Goal: Task Accomplishment & Management: Use online tool/utility

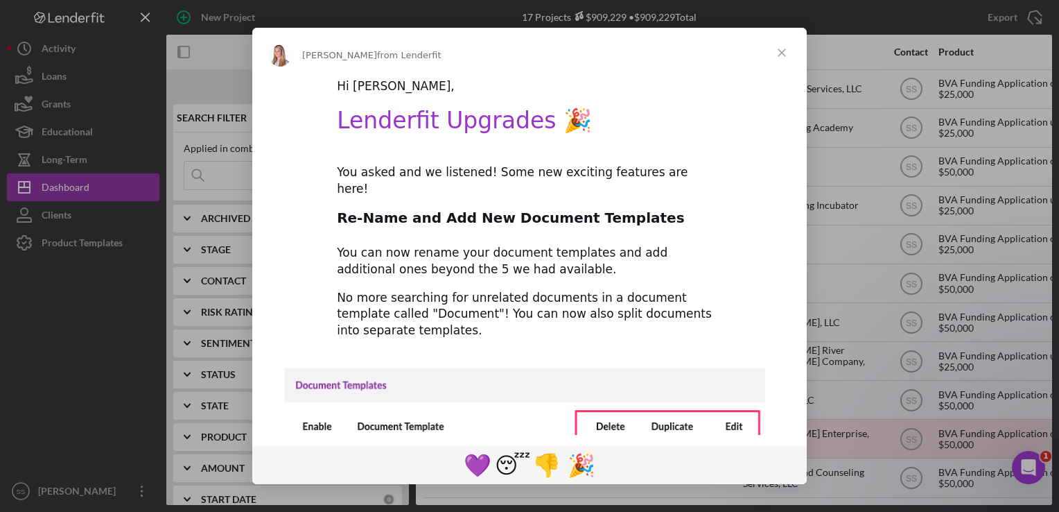
click at [787, 49] on span "Close" at bounding box center [782, 53] width 50 height 50
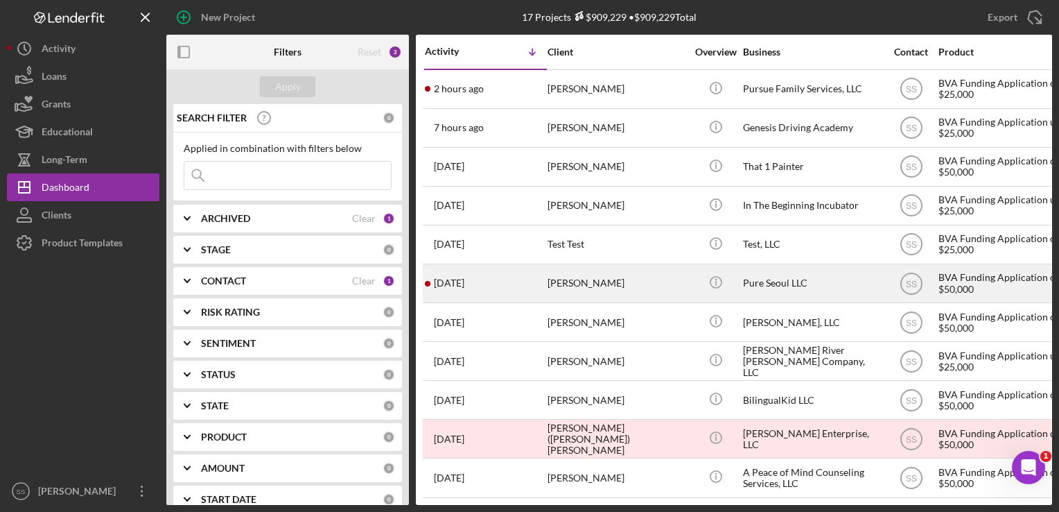
click at [524, 293] on div "[DATE] [PERSON_NAME]" at bounding box center [485, 283] width 121 height 37
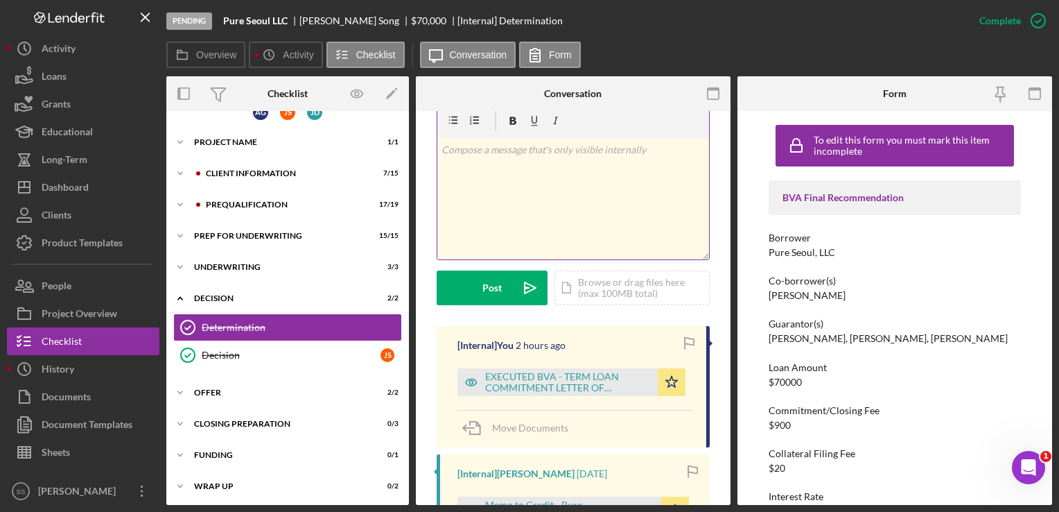
scroll to position [235, 0]
click at [598, 371] on div "EXECUTED BVA - TERM LOAN COMMITMENT LETTER OF CONDITIONS - VBC Forest Hill, LLC…" at bounding box center [568, 382] width 166 height 22
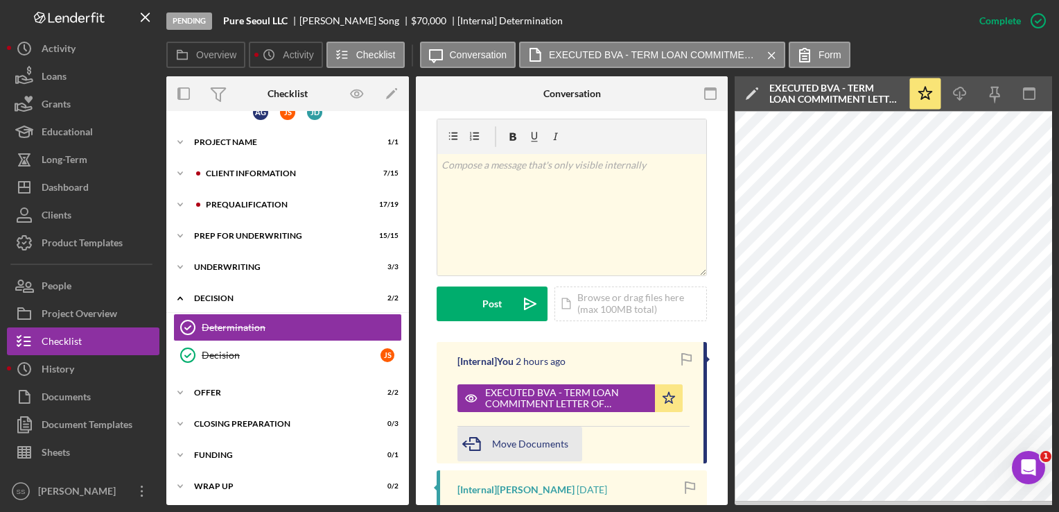
click at [528, 437] on span "Move Documents" at bounding box center [530, 443] width 76 height 12
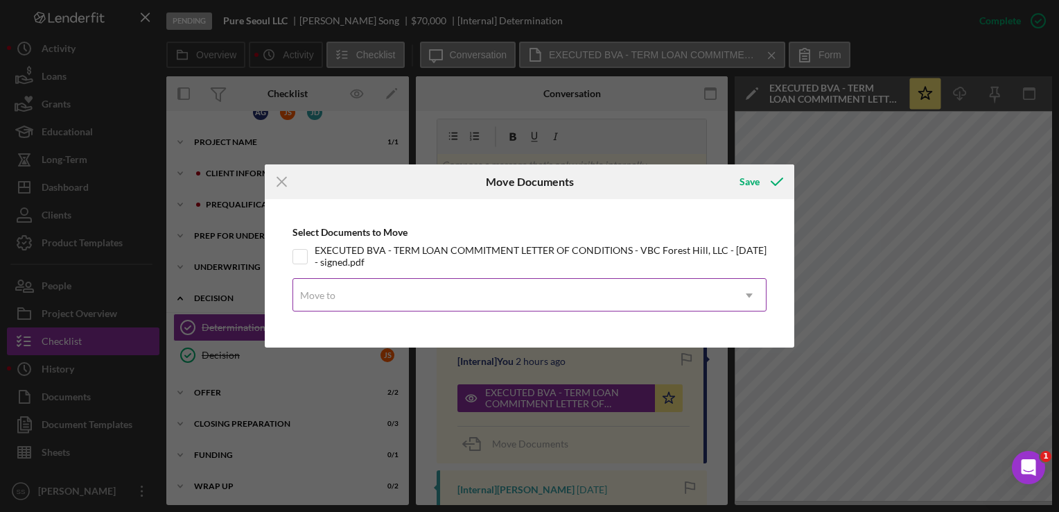
click at [372, 288] on div "Move to" at bounding box center [513, 295] width 440 height 32
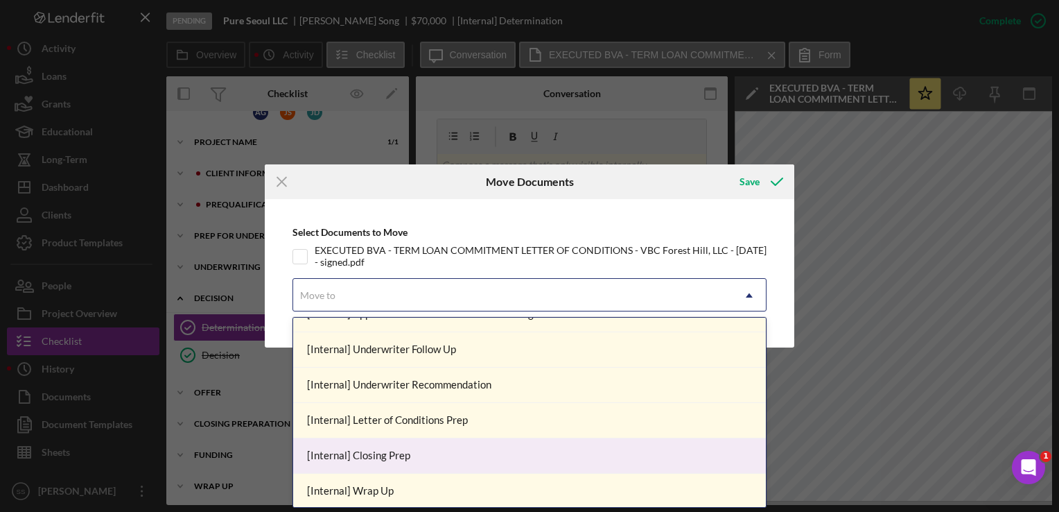
scroll to position [268, 0]
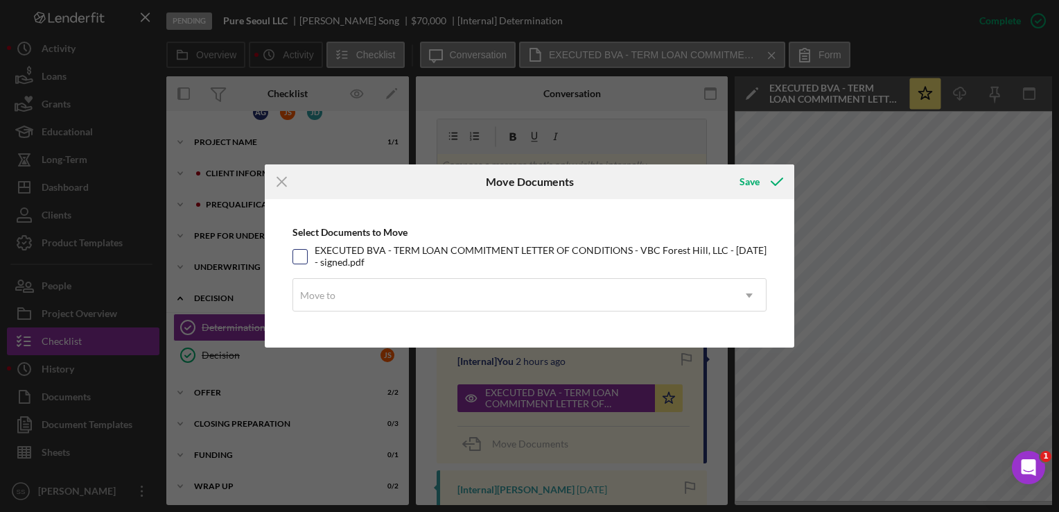
click at [299, 259] on div "Select Documents to Move EXECUTED BVA - TERM LOAN COMMITMENT LETTER OF CONDITIO…" at bounding box center [530, 273] width 516 height 134
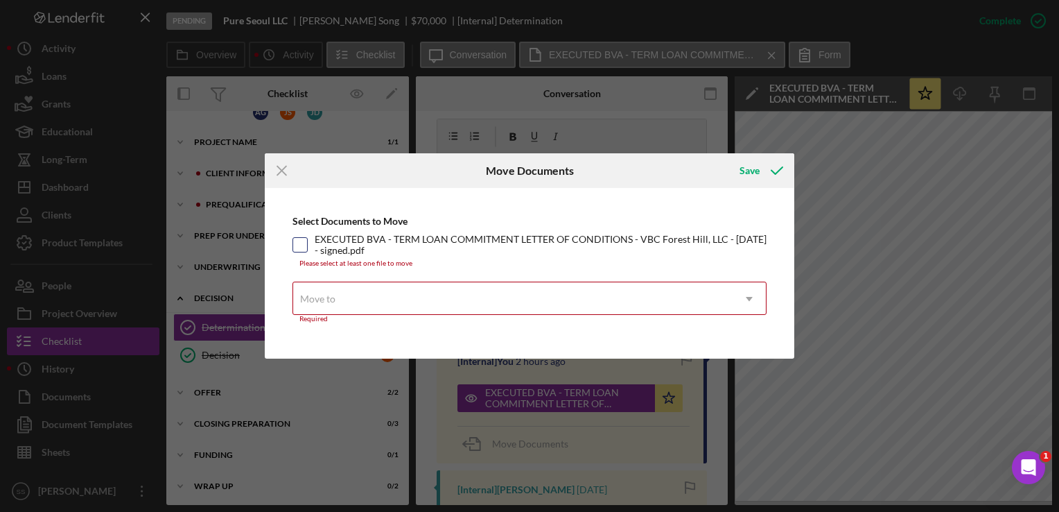
click at [302, 240] on input "EXECUTED BVA - TERM LOAN COMMITMENT LETTER OF CONDITIONS - VBC Forest Hill, LLC…" at bounding box center [300, 245] width 14 height 14
checkbox input "true"
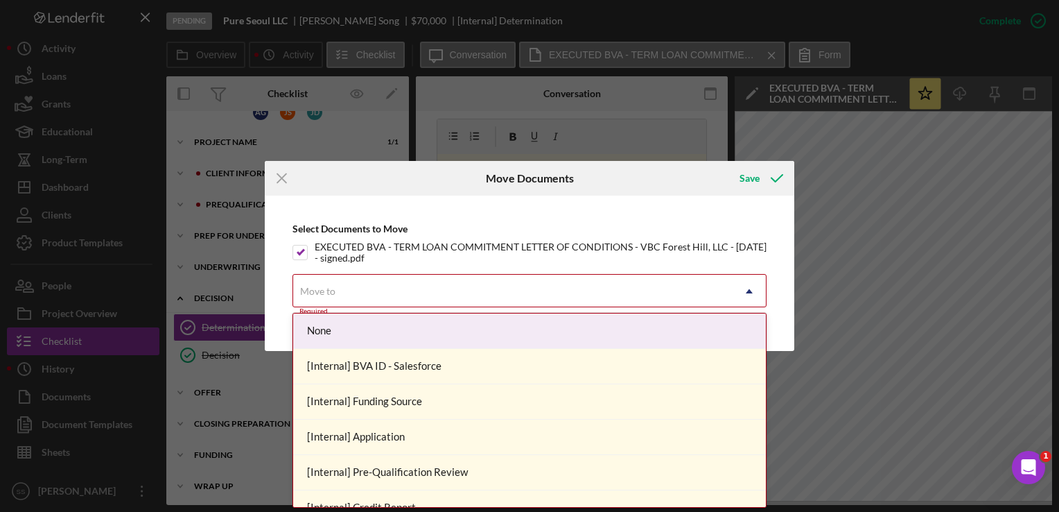
click at [388, 279] on div "Move to" at bounding box center [513, 291] width 440 height 32
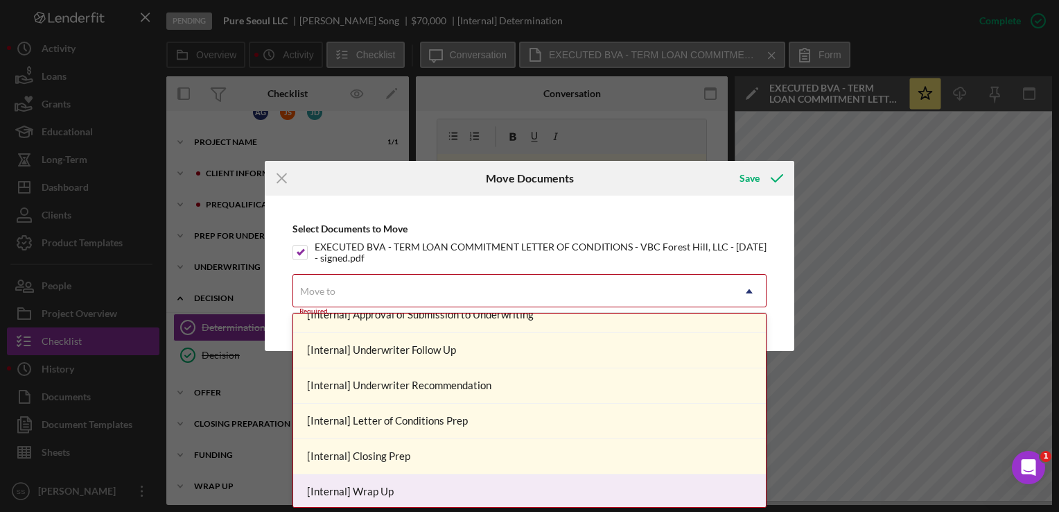
scroll to position [263, 0]
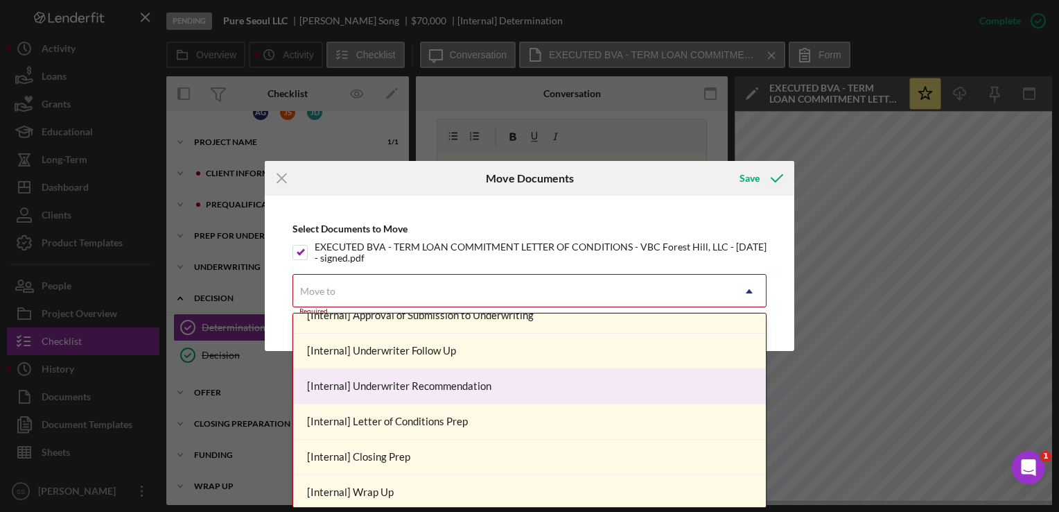
click at [668, 110] on div "Icon/Menu Close Move Documents Save Select Documents to Move EXECUTED BVA - TER…" at bounding box center [529, 256] width 1059 height 512
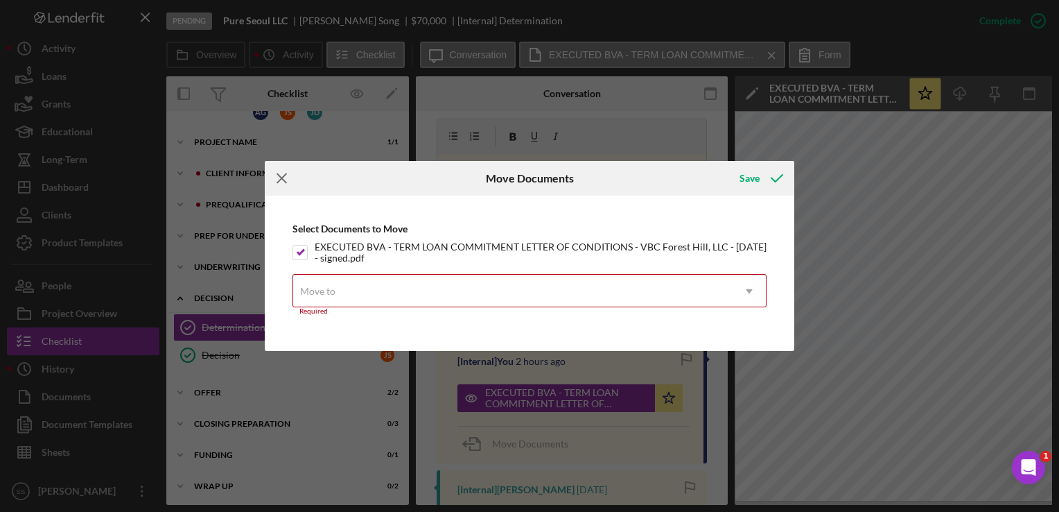
click at [283, 184] on icon "Icon/Menu Close" at bounding box center [282, 178] width 35 height 35
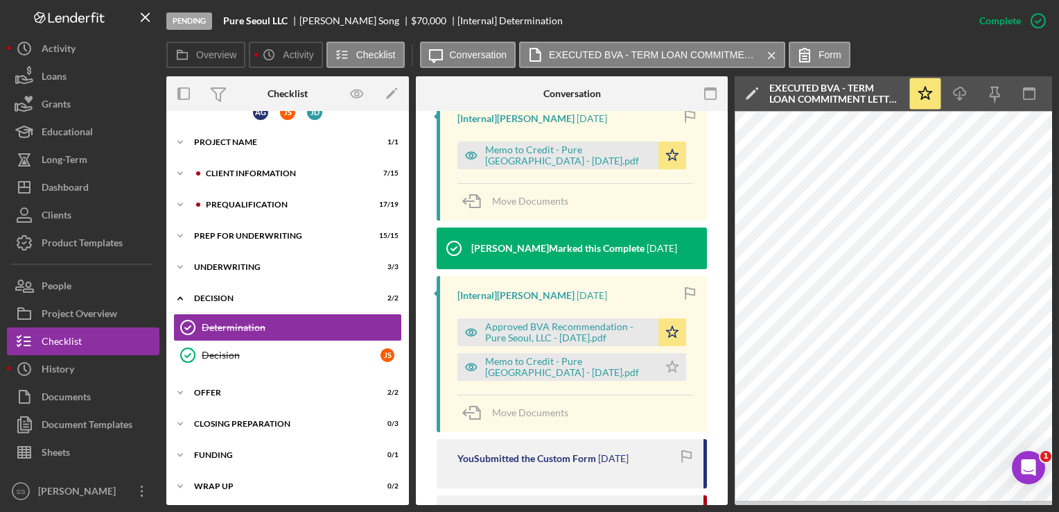
scroll to position [607, 0]
click at [227, 381] on div "Icon/Expander Offer 2 / 2" at bounding box center [287, 393] width 243 height 28
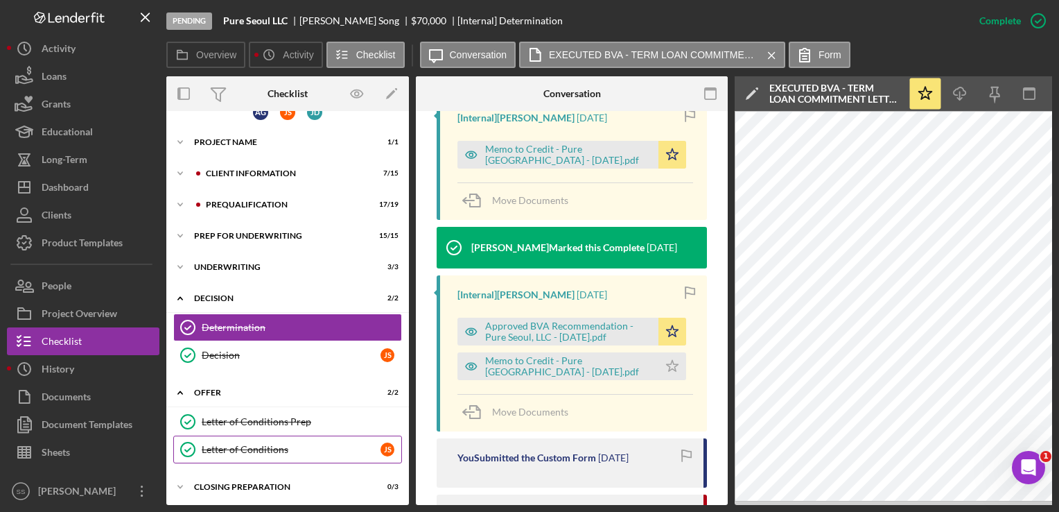
click at [301, 445] on div "Letter of Conditions" at bounding box center [291, 449] width 179 height 11
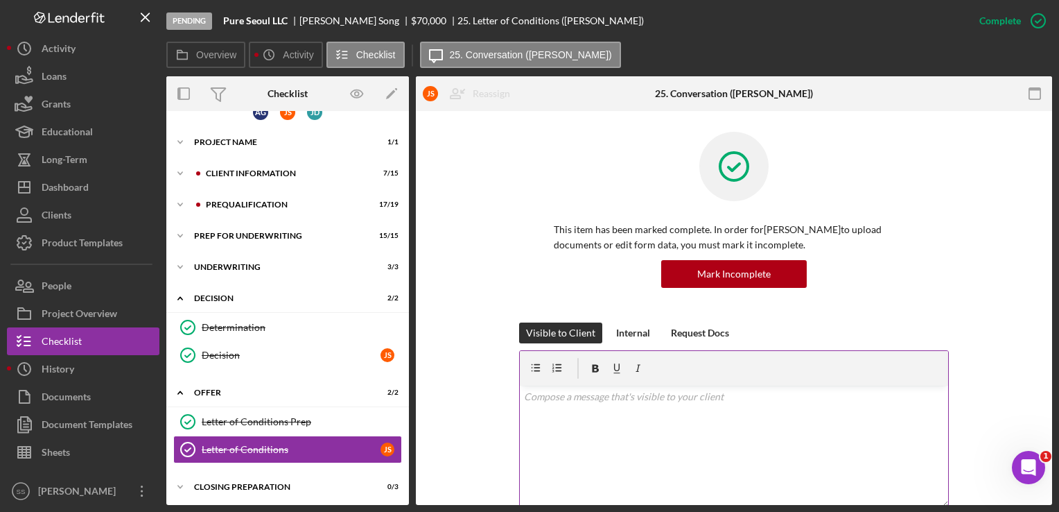
scroll to position [222, 0]
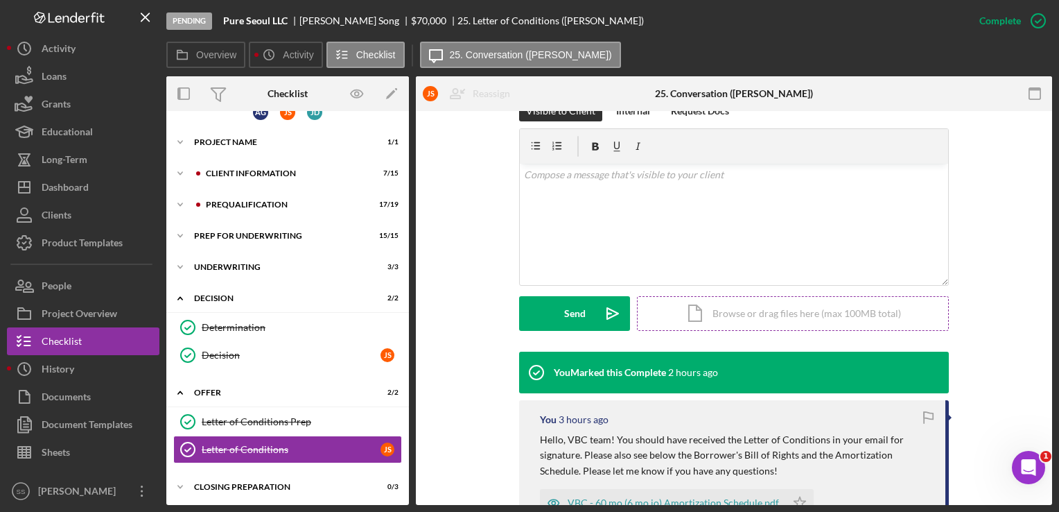
click at [721, 320] on div "Icon/Document Browse or drag files here (max 100MB total) Tap to choose files o…" at bounding box center [793, 313] width 312 height 35
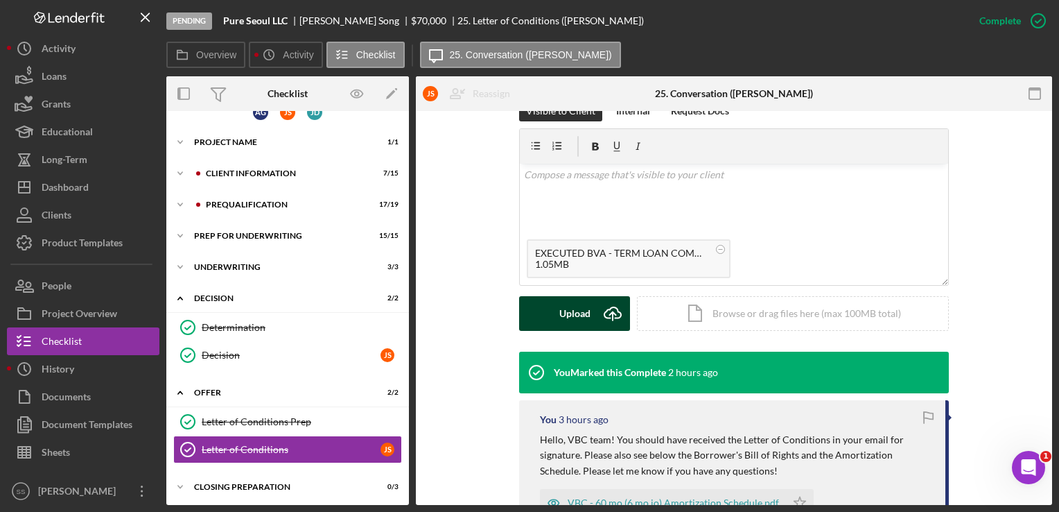
click at [566, 315] on div "Upload" at bounding box center [574, 313] width 31 height 35
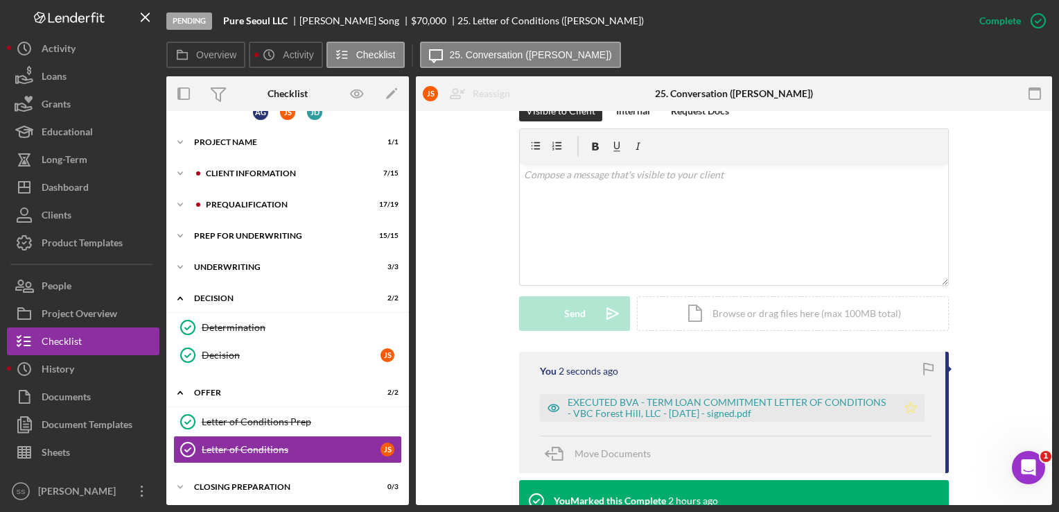
click at [913, 408] on icon "Icon/Star" at bounding box center [911, 408] width 28 height 28
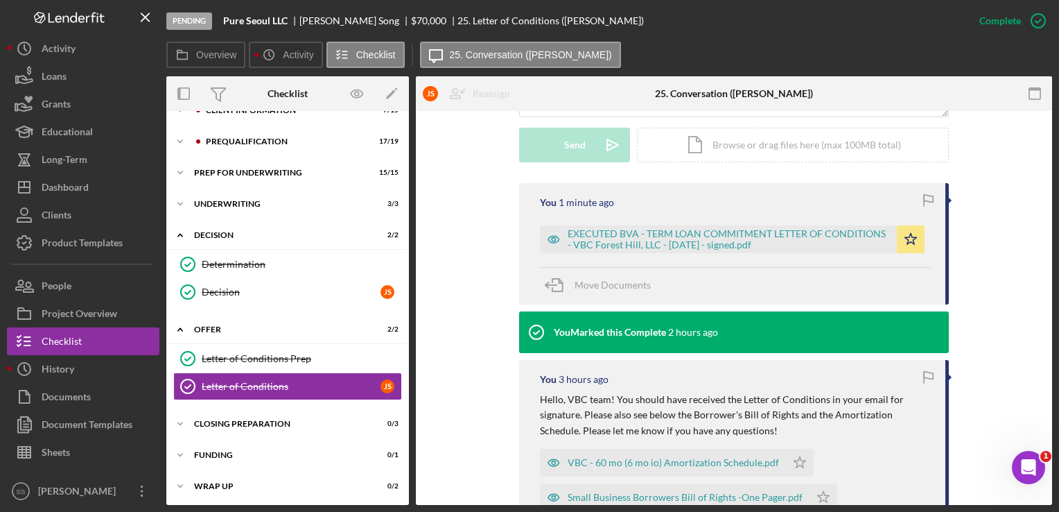
scroll to position [387, 0]
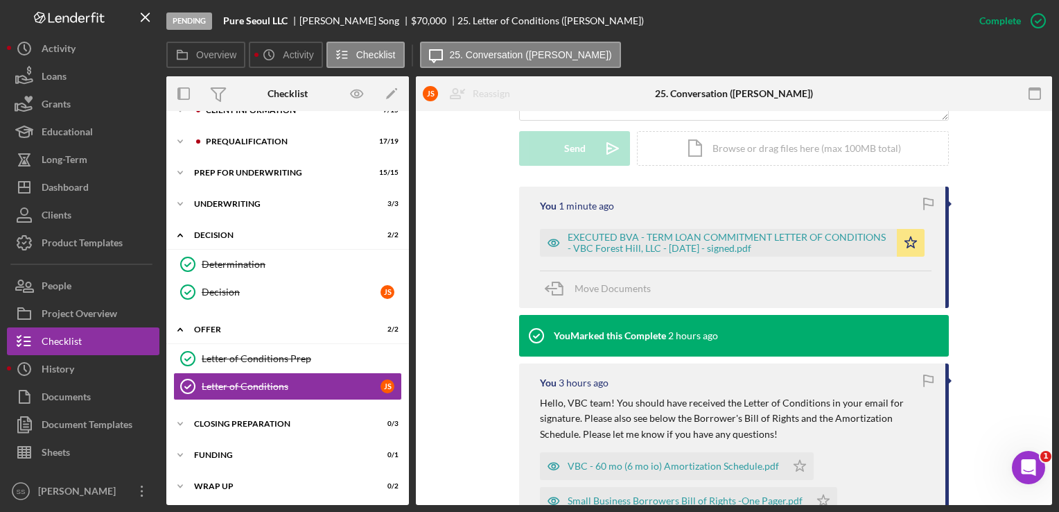
click at [525, 370] on div "You 3 hours ago Hello, VBC team! You should have received the Letter of Conditi…" at bounding box center [734, 464] width 430 height 202
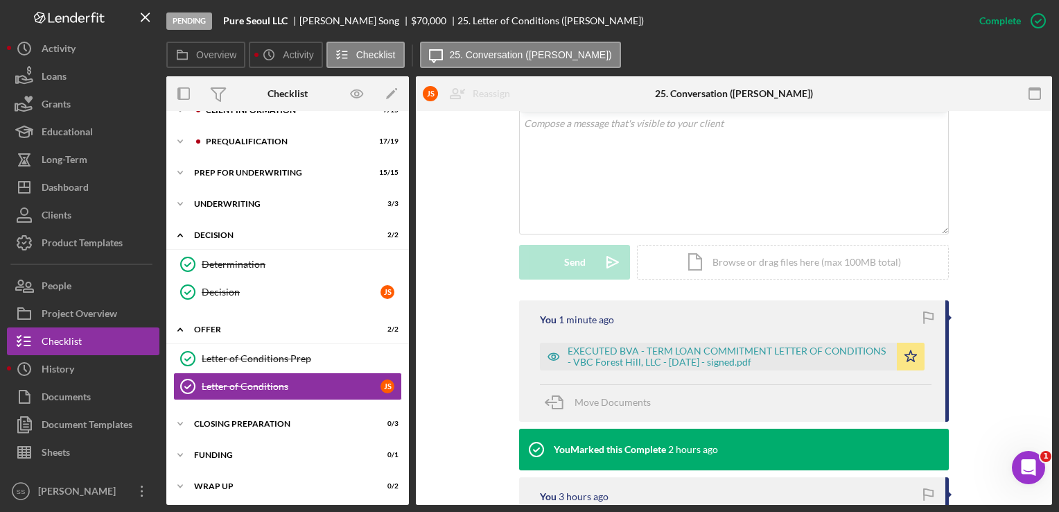
scroll to position [255, 0]
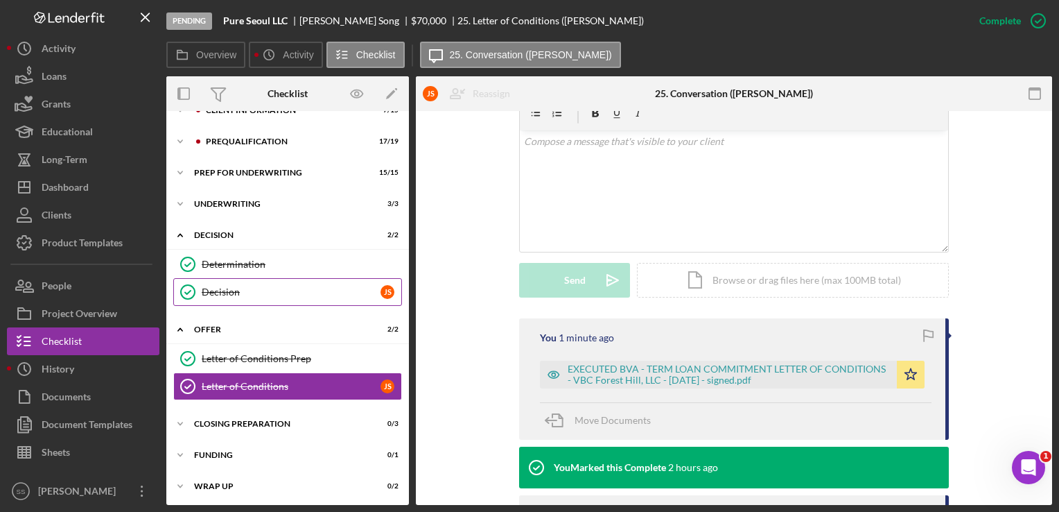
click at [218, 287] on div "Decision" at bounding box center [291, 291] width 179 height 11
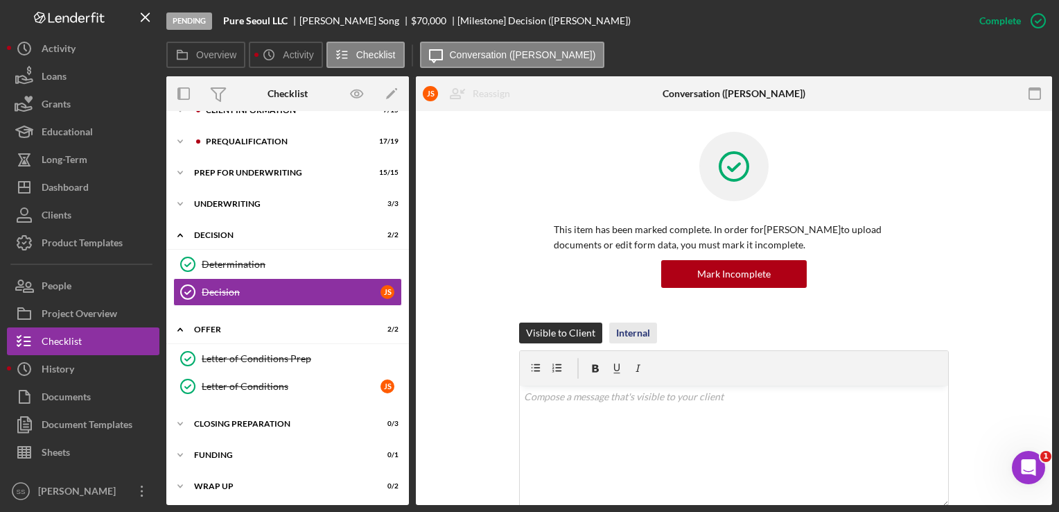
scroll to position [302, 0]
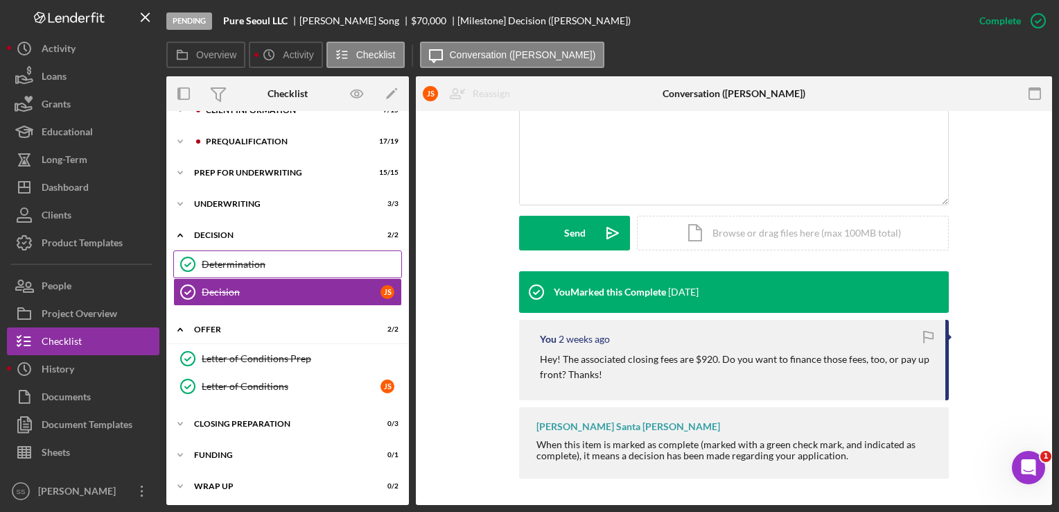
click at [283, 268] on div "Determination" at bounding box center [302, 264] width 200 height 11
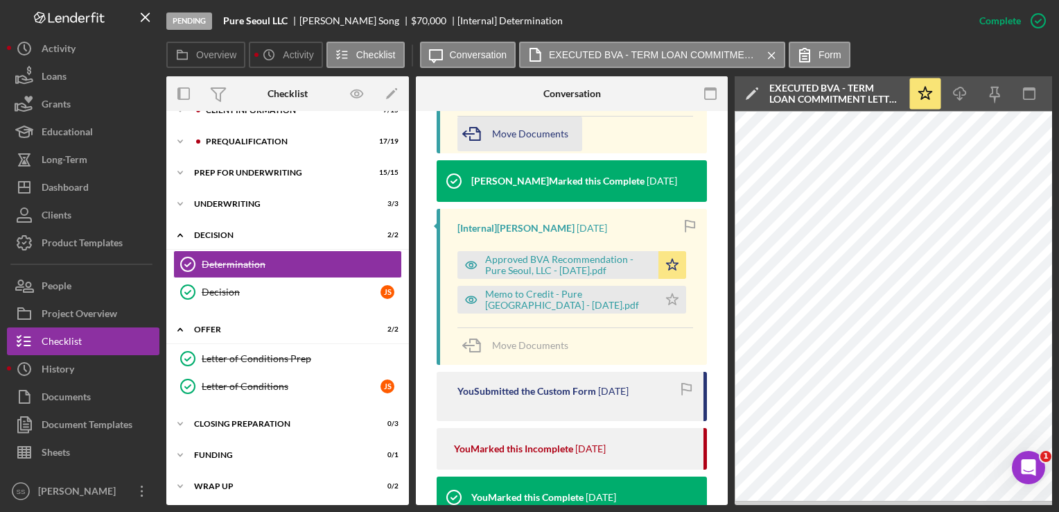
scroll to position [545, 0]
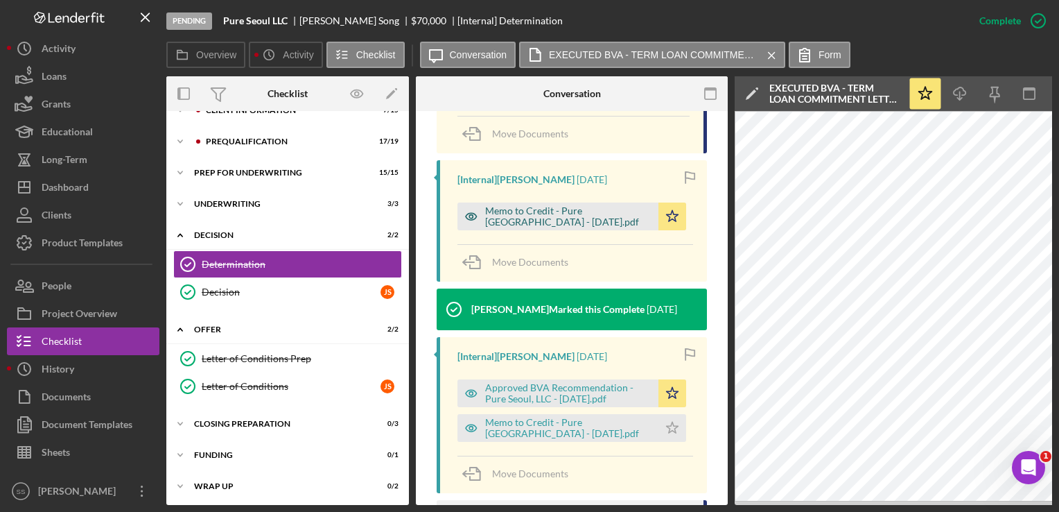
click at [510, 207] on div "Memo to Credit - Pure [GEOGRAPHIC_DATA] - [DATE].pdf" at bounding box center [568, 216] width 166 height 22
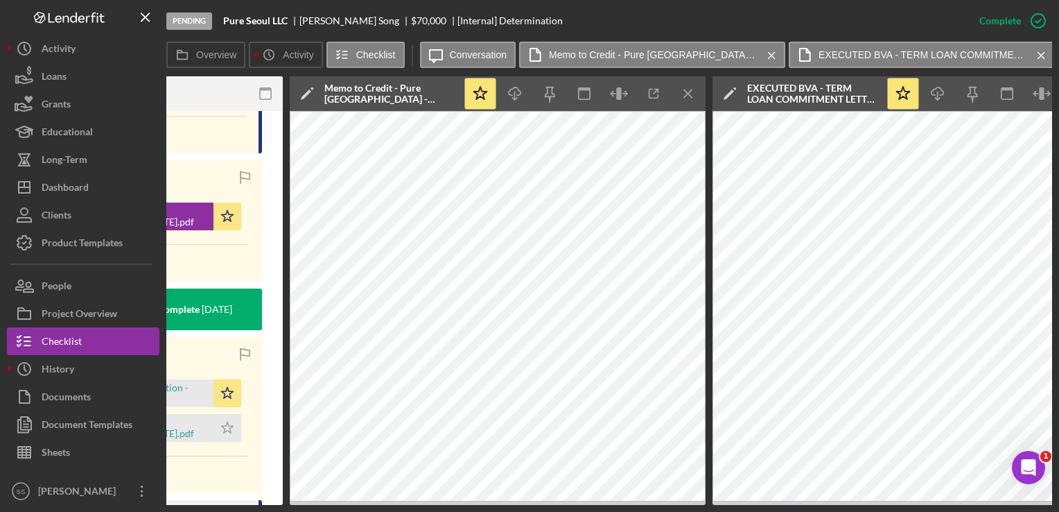
scroll to position [0, 424]
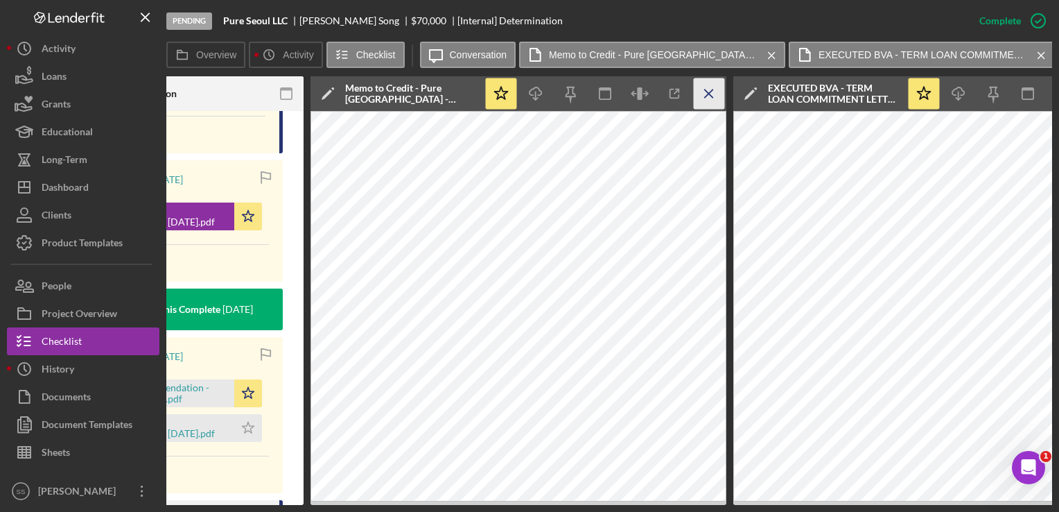
click at [711, 98] on icon "Icon/Menu Close" at bounding box center [709, 93] width 31 height 31
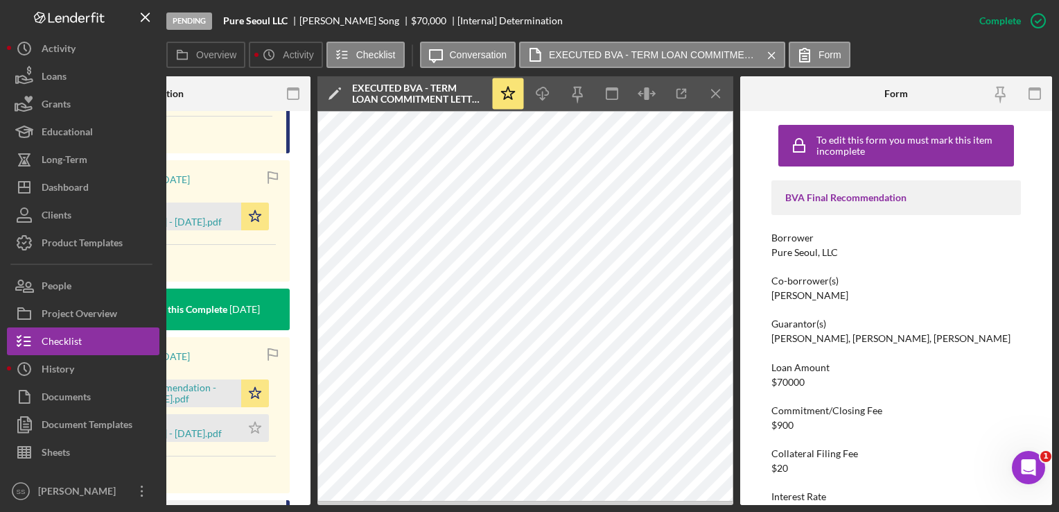
scroll to position [0, 417]
click at [711, 98] on icon "Icon/Menu Close" at bounding box center [717, 93] width 31 height 31
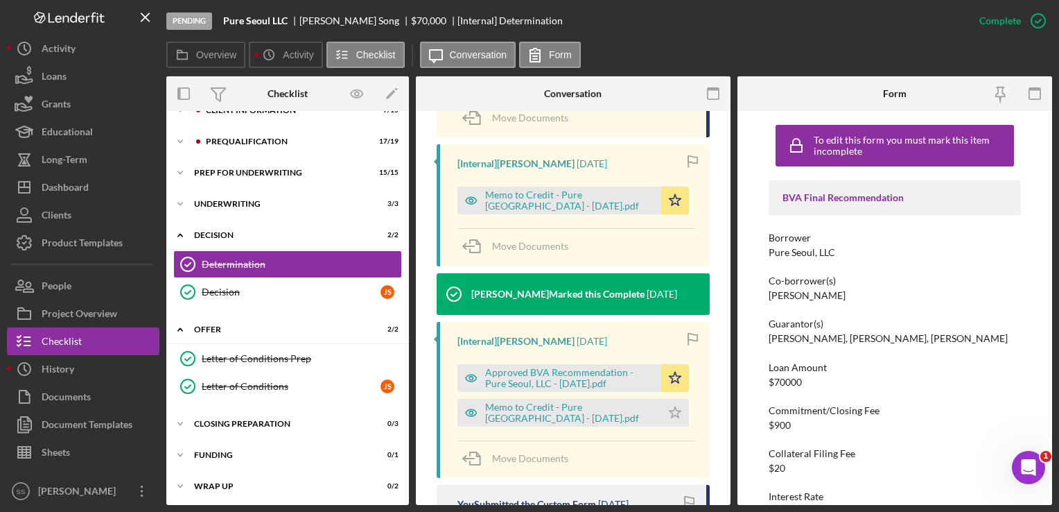
scroll to position [0, 0]
click at [265, 293] on div "Decision" at bounding box center [291, 291] width 179 height 11
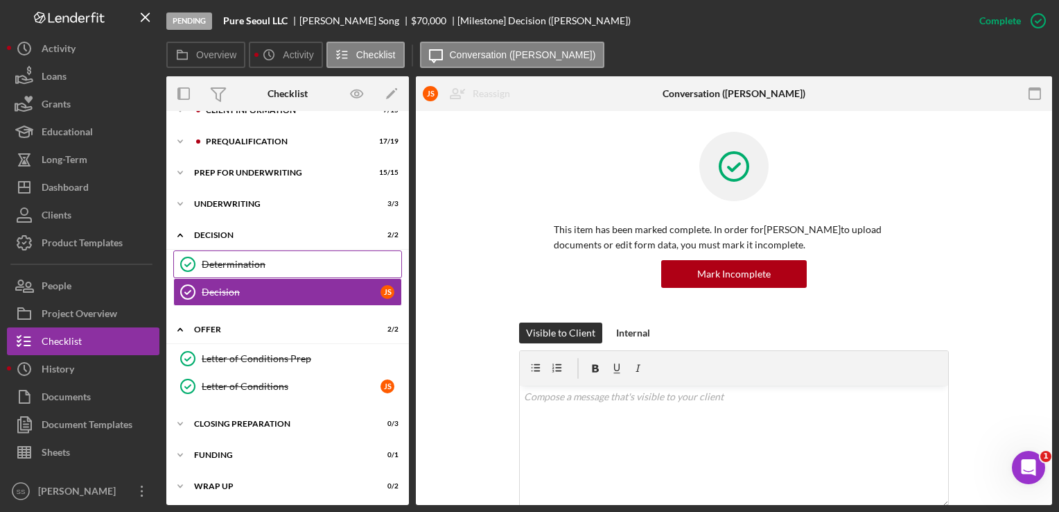
click at [232, 273] on link "Determination Determination" at bounding box center [287, 264] width 229 height 28
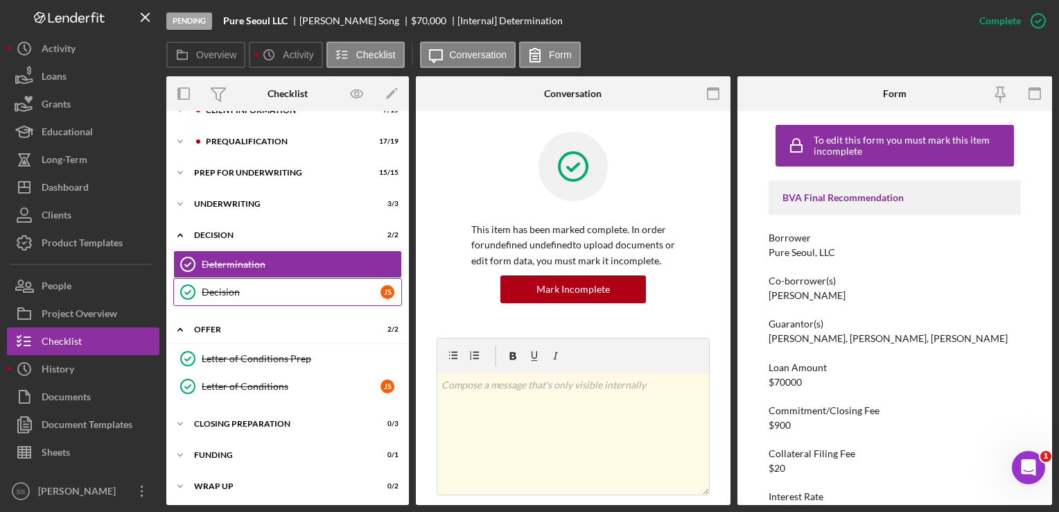
click at [229, 299] on link "Decision Decision J S" at bounding box center [287, 292] width 229 height 28
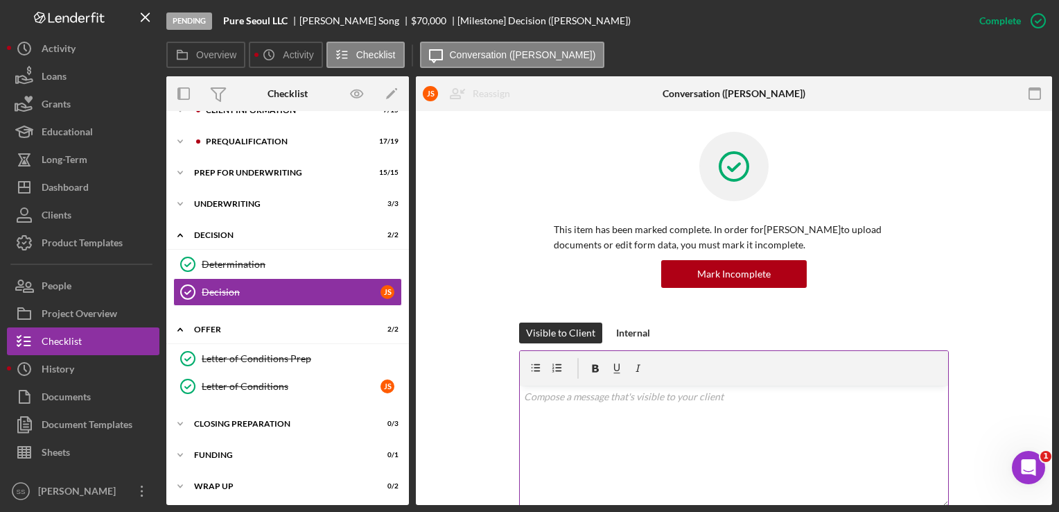
scroll to position [302, 0]
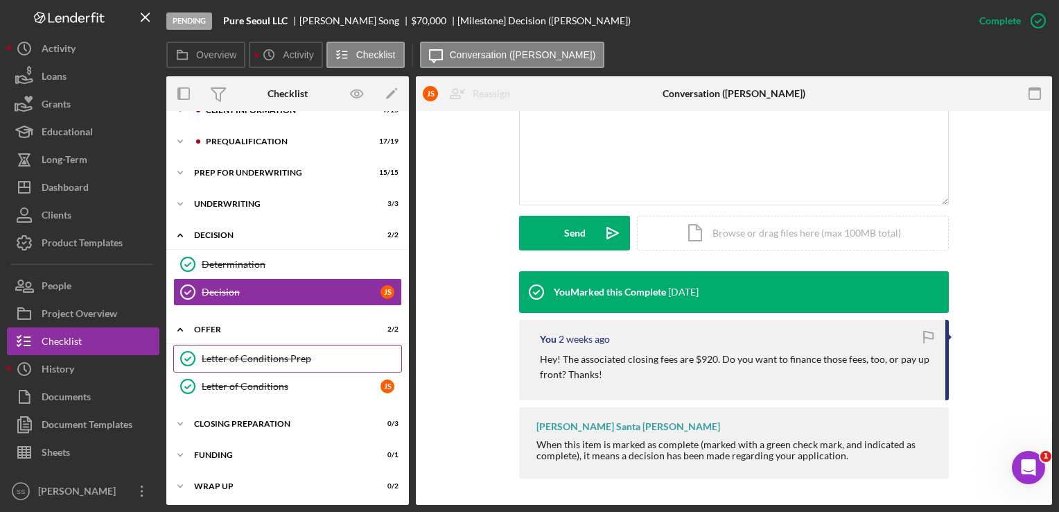
click at [229, 361] on div "Letter of Conditions Prep" at bounding box center [302, 358] width 200 height 11
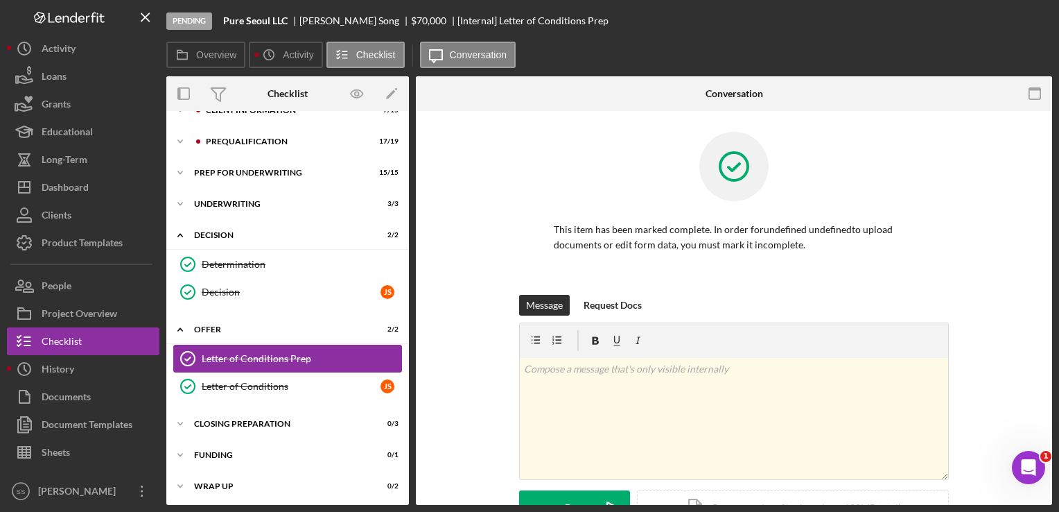
scroll to position [82, 0]
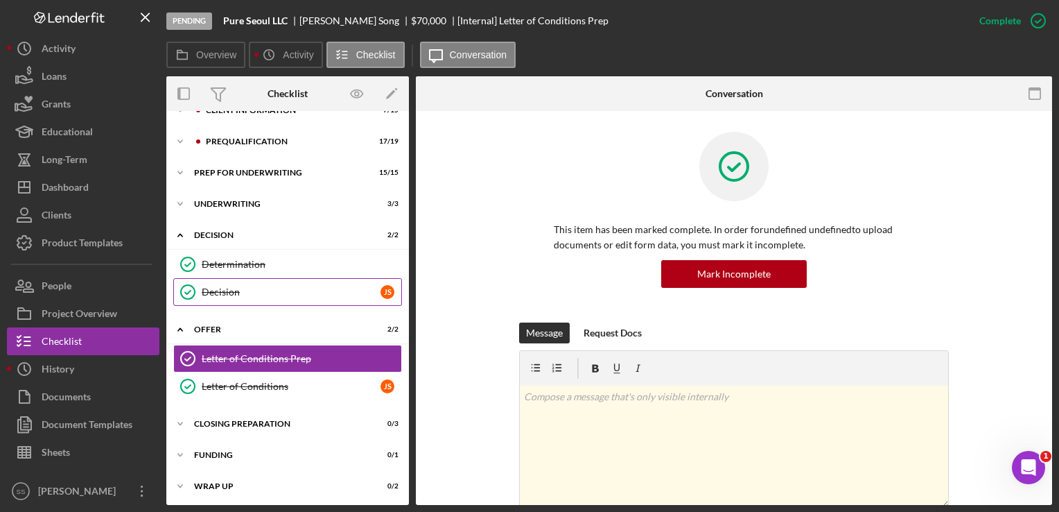
click at [247, 286] on div "Decision" at bounding box center [291, 291] width 179 height 11
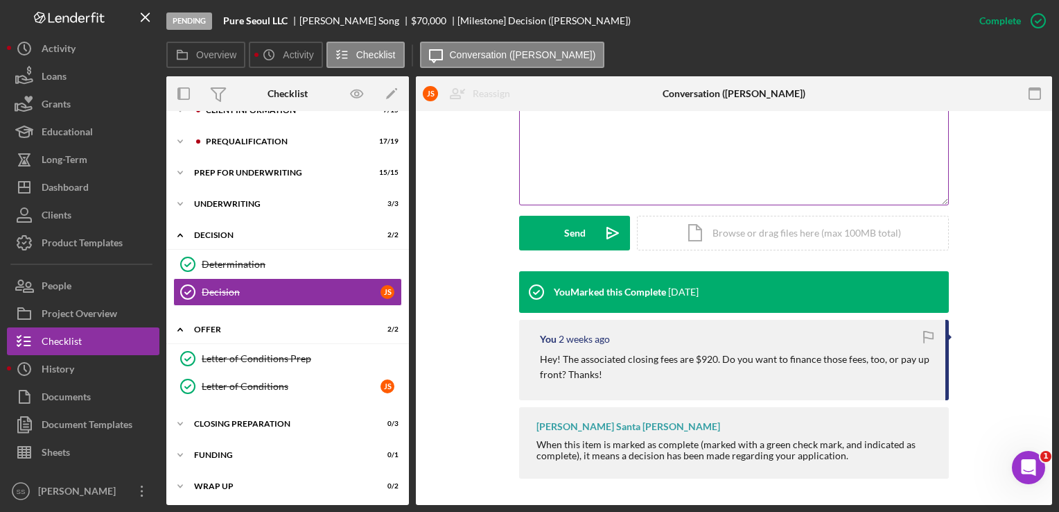
scroll to position [302, 0]
click at [293, 266] on div "Determination" at bounding box center [302, 264] width 200 height 11
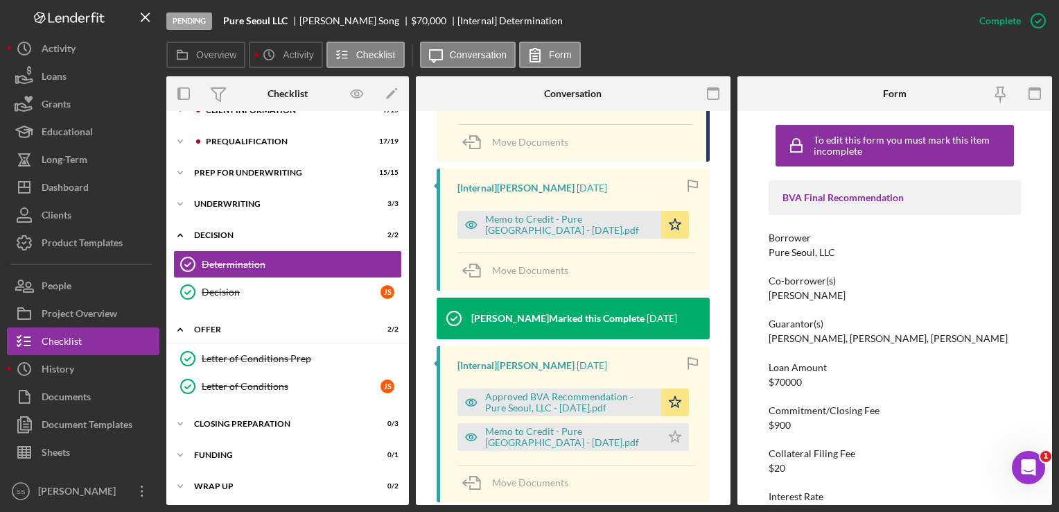
scroll to position [521, 0]
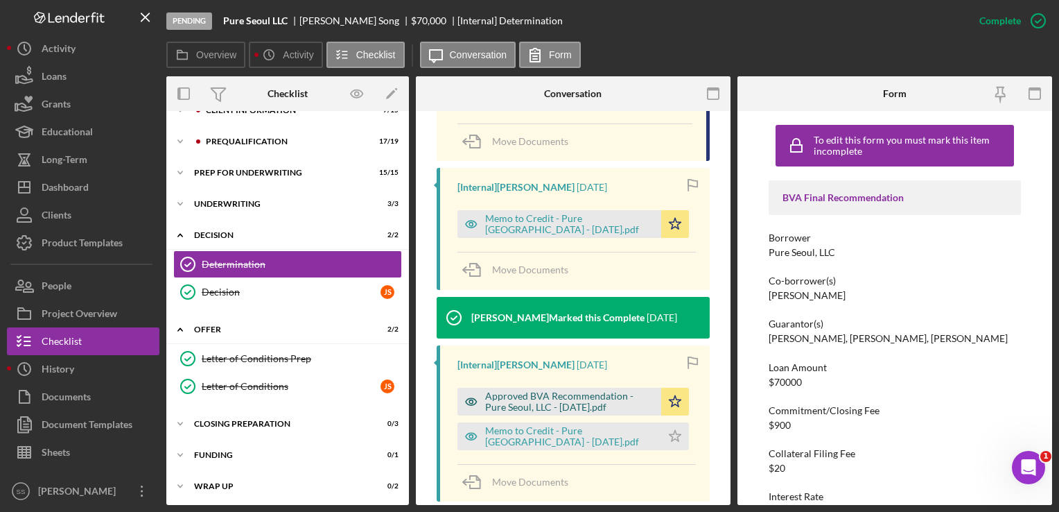
click at [536, 399] on div "Approved BVA Recommendation - Pure Seoul, LLC - [DATE].pdf" at bounding box center [569, 401] width 169 height 22
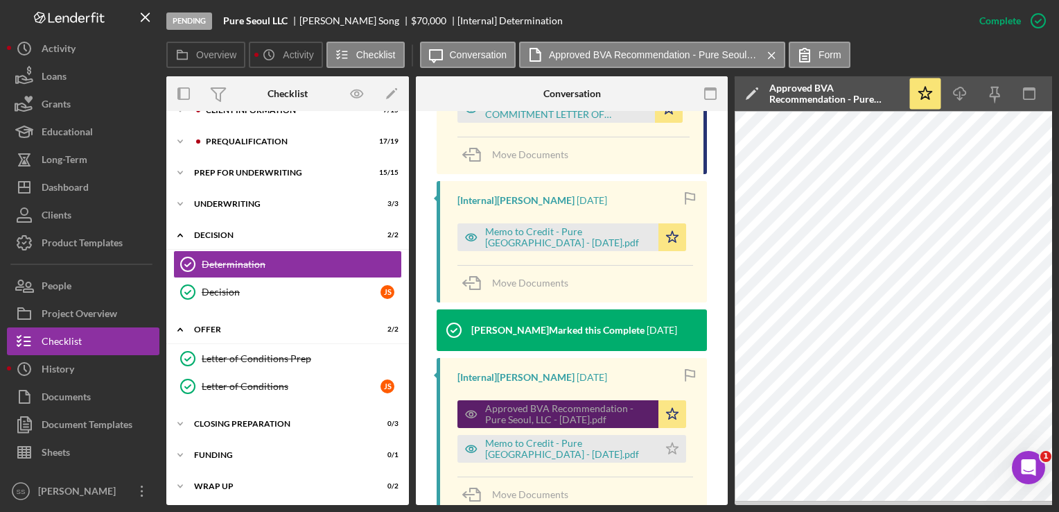
scroll to position [525, 0]
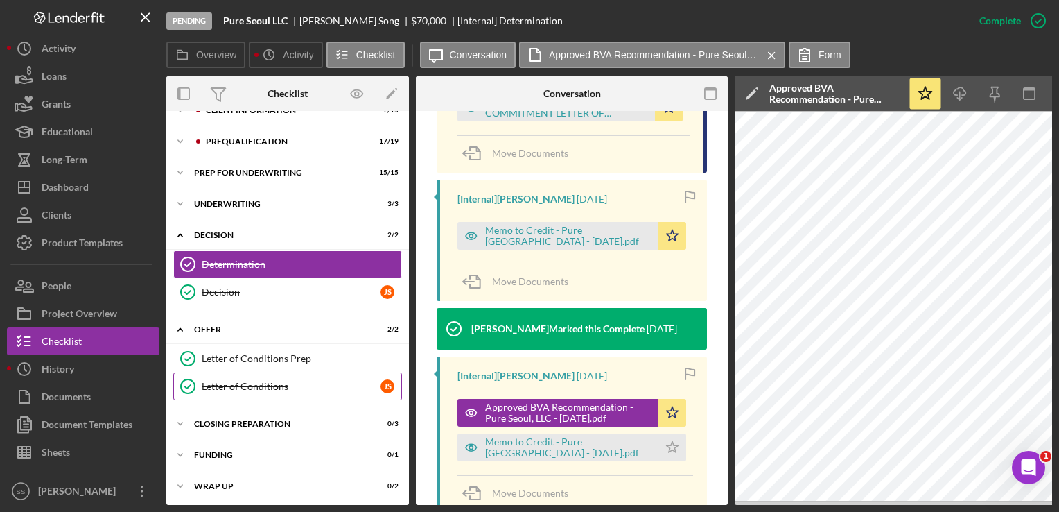
click at [254, 385] on div "Letter of Conditions" at bounding box center [291, 386] width 179 height 11
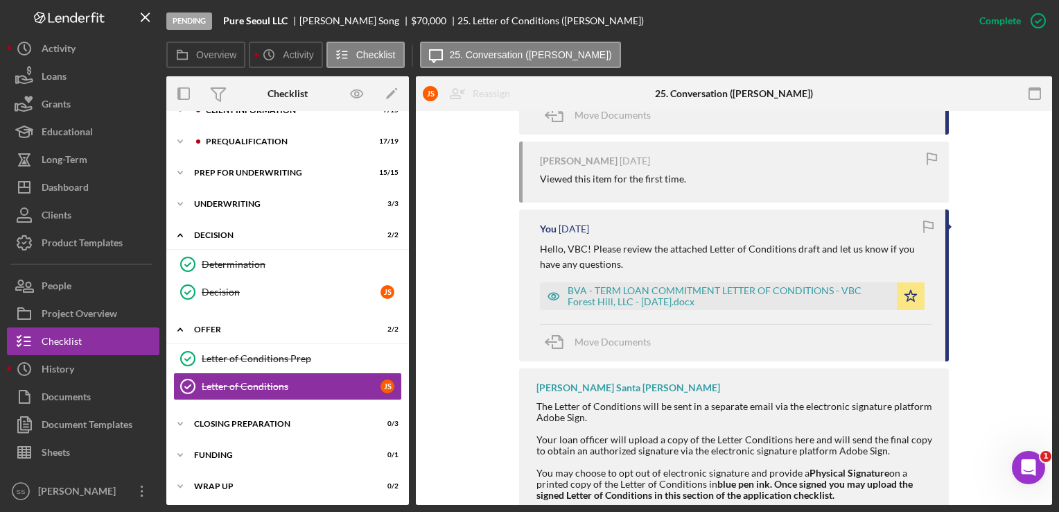
scroll to position [914, 0]
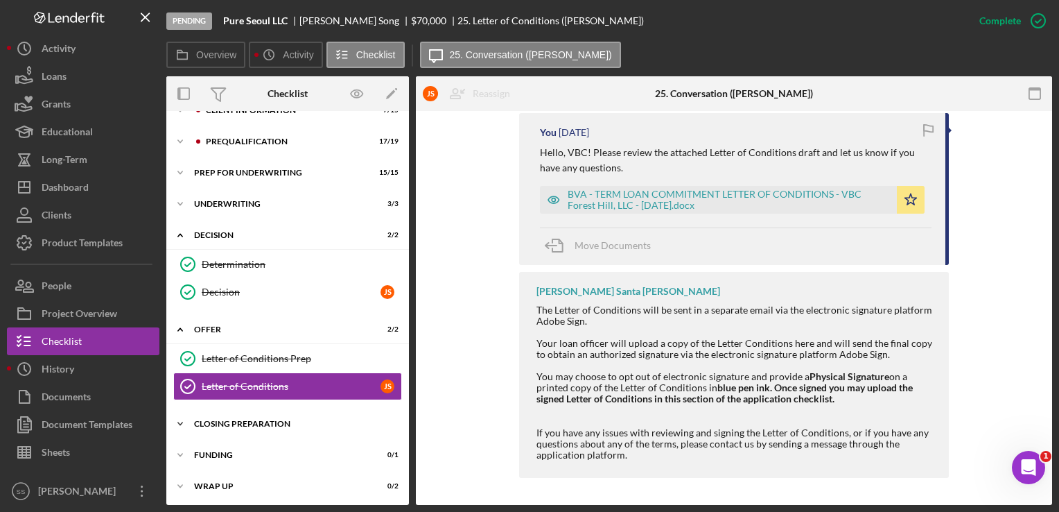
click at [258, 416] on div "Icon/Expander Closing Preparation 0 / 3" at bounding box center [287, 424] width 243 height 28
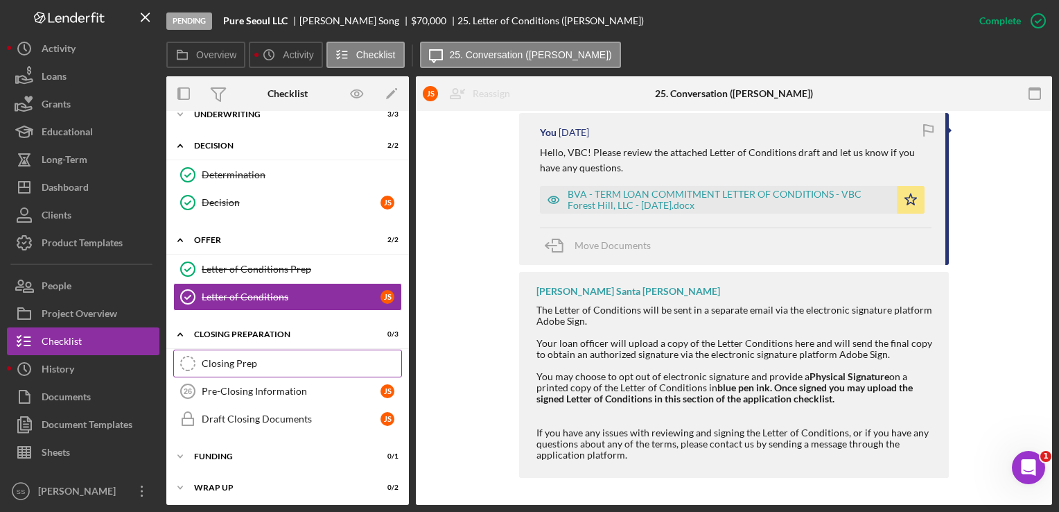
click at [266, 366] on link "Closing Prep Closing Prep" at bounding box center [287, 363] width 229 height 28
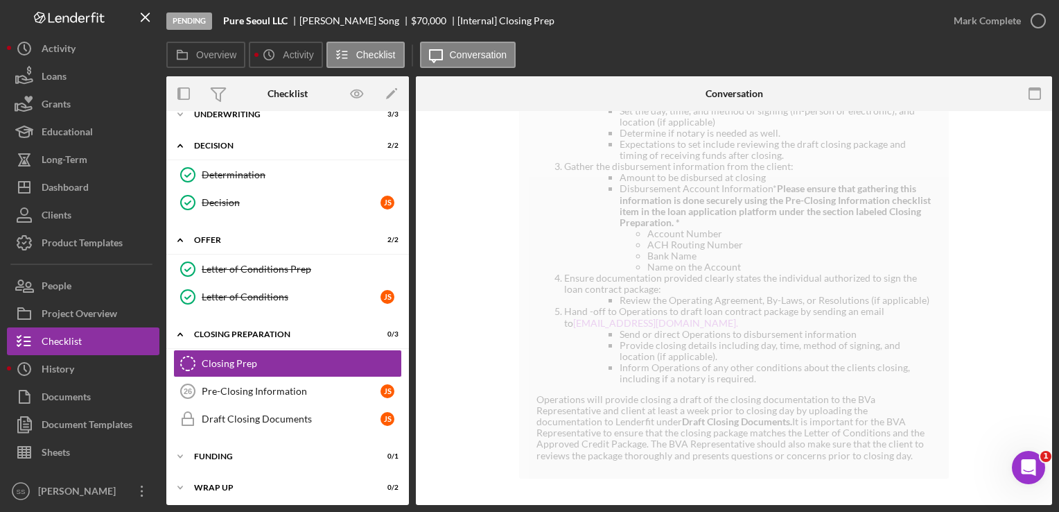
scroll to position [394, 0]
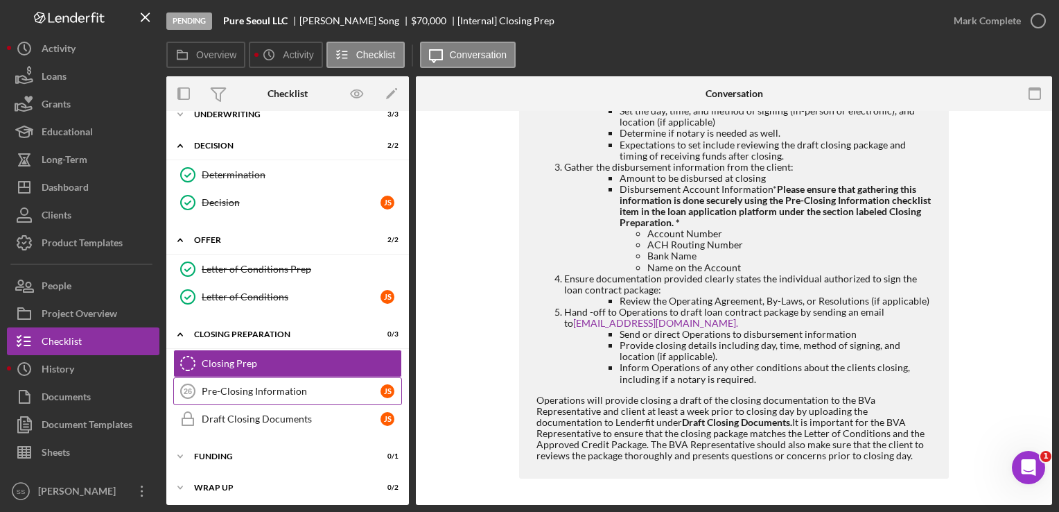
click at [228, 385] on div "Pre-Closing Information" at bounding box center [291, 390] width 179 height 11
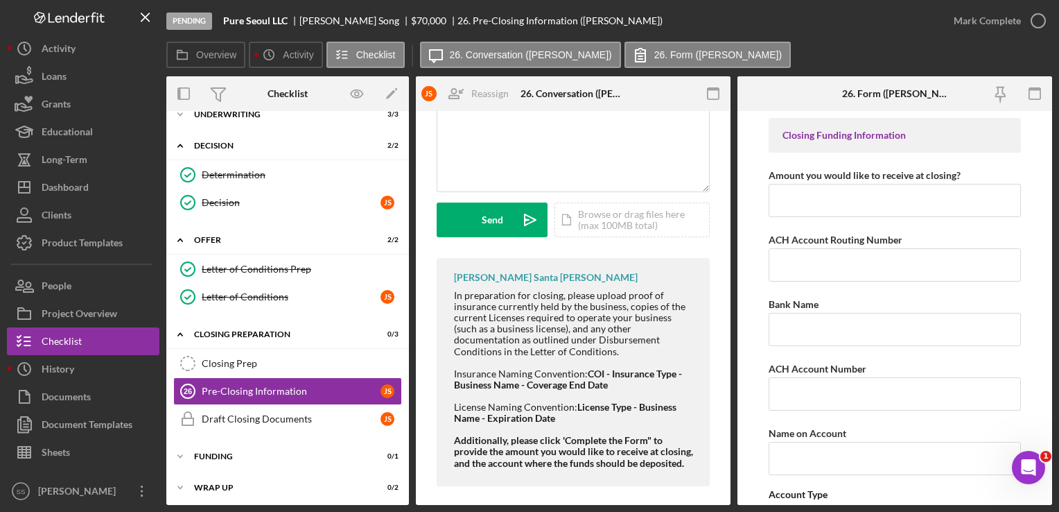
scroll to position [144, 0]
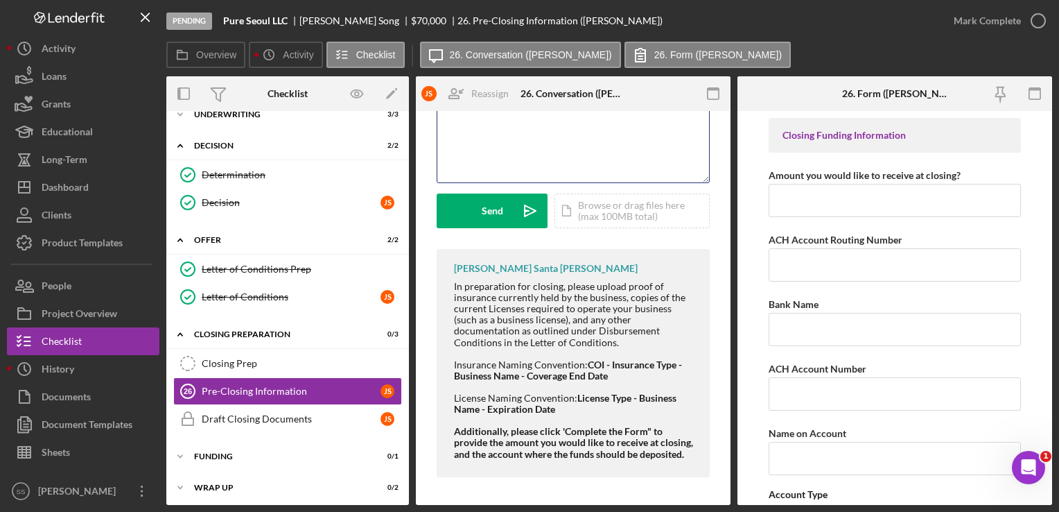
drag, startPoint x: 603, startPoint y: 129, endPoint x: 553, endPoint y: 123, distance: 50.9
click at [553, 123] on div "v Color teal Color pink Remove color Add row above Add row below Add column bef…" at bounding box center [573, 121] width 272 height 121
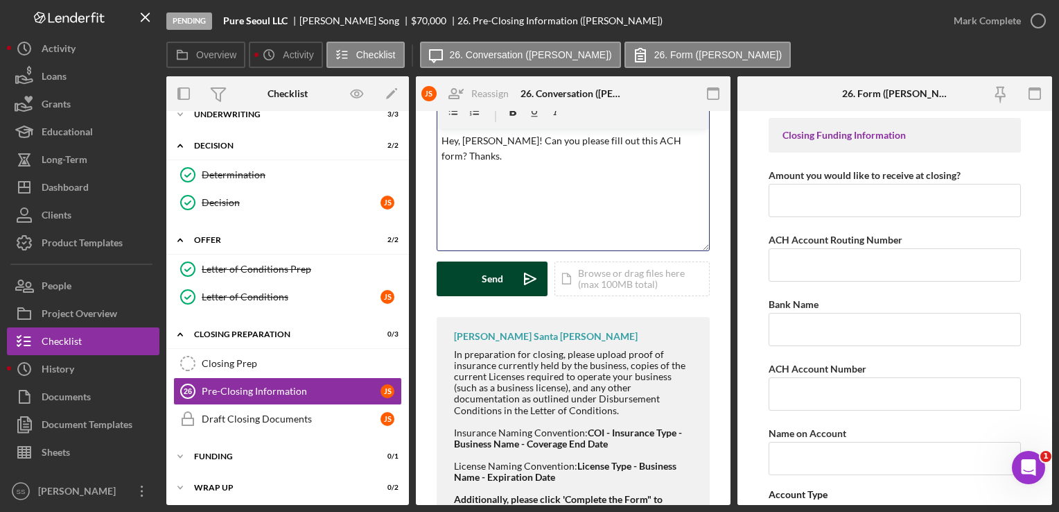
click at [480, 284] on button "Send Icon/icon-invite-send" at bounding box center [492, 278] width 111 height 35
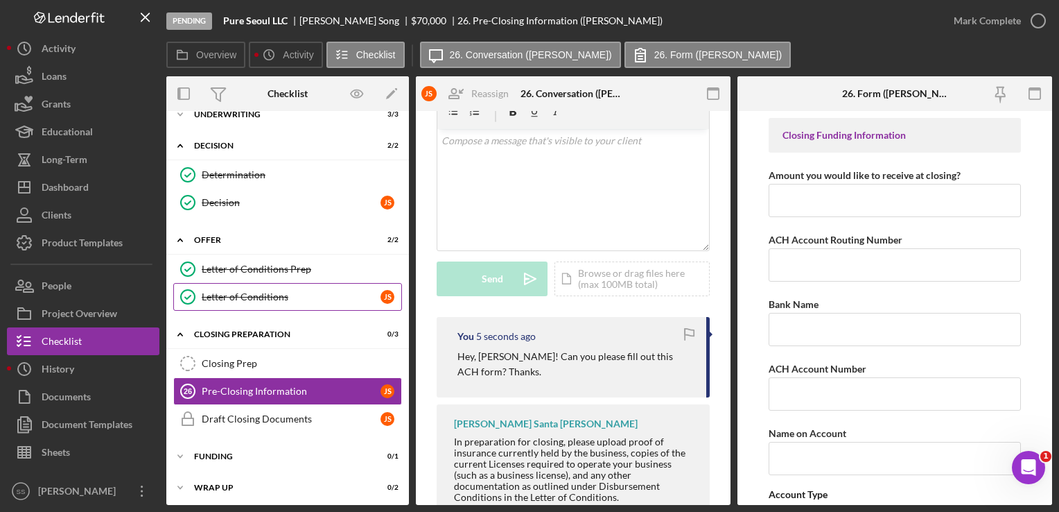
click at [281, 287] on link "Letter of Conditions Letter of Conditions J S" at bounding box center [287, 297] width 229 height 28
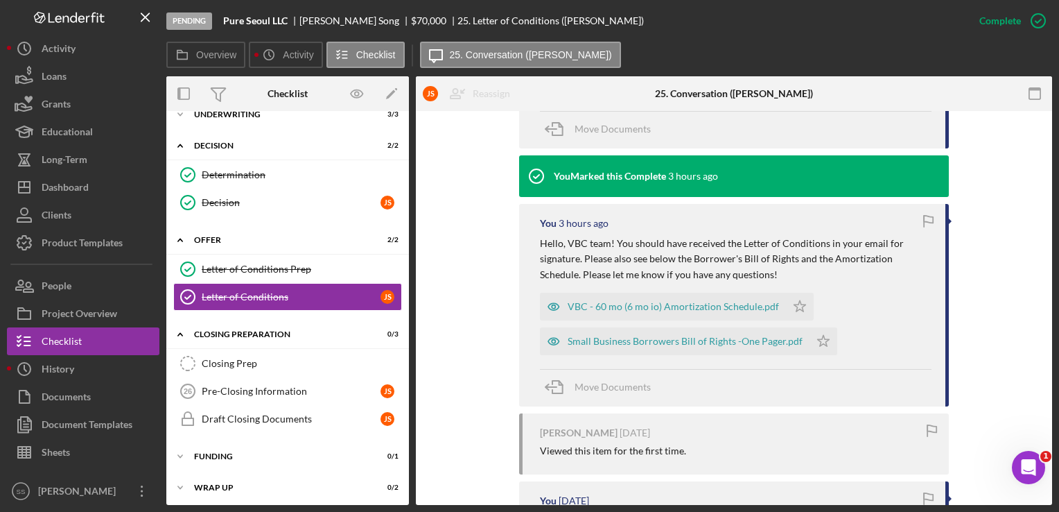
scroll to position [548, 0]
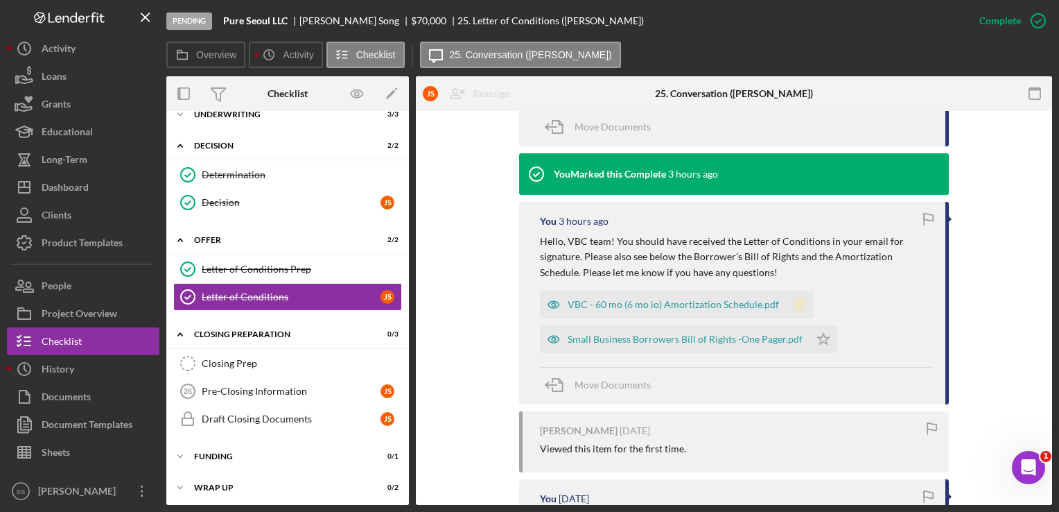
click at [794, 307] on polygon "button" at bounding box center [800, 303] width 12 height 11
click at [817, 337] on icon "Icon/Star" at bounding box center [824, 339] width 28 height 28
click at [818, 338] on polygon "button" at bounding box center [824, 338] width 12 height 11
